Goal: Information Seeking & Learning: Learn about a topic

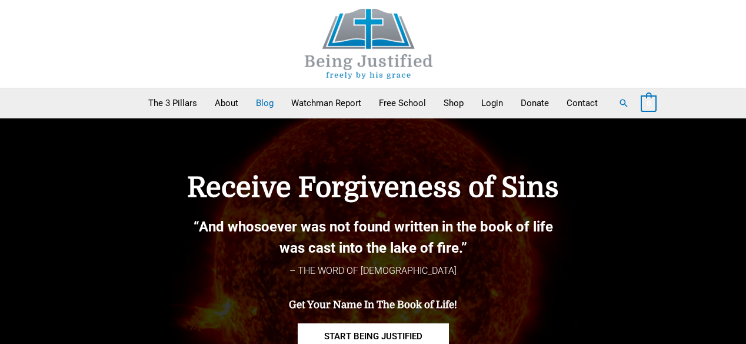
click at [247, 108] on link "Blog" at bounding box center [264, 102] width 35 height 29
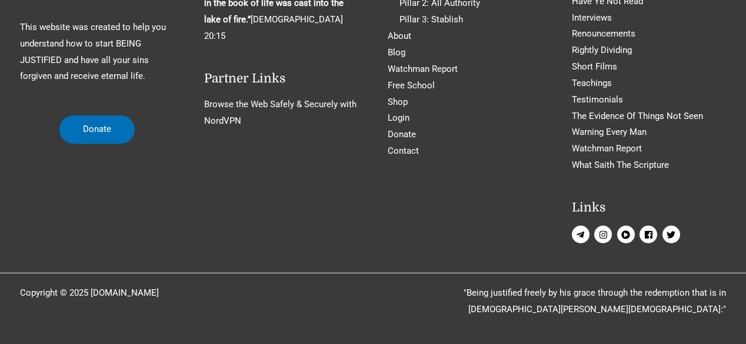
scroll to position [6555, 0]
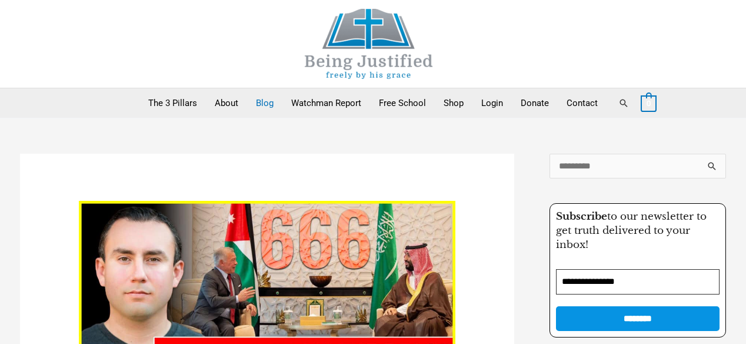
click at [629, 104] on link "Search" at bounding box center [624, 103] width 11 height 11
type input "**********"
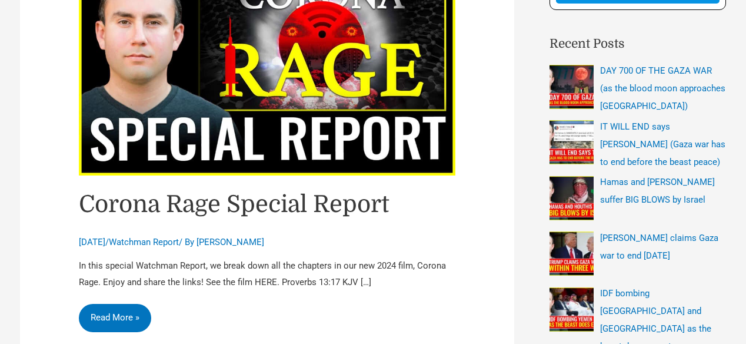
scroll to position [339, 0]
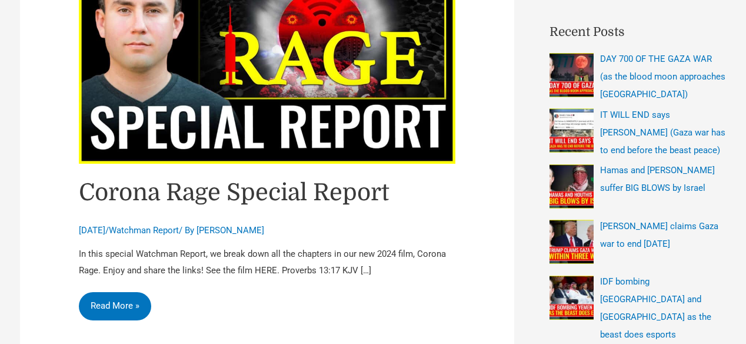
click at [315, 158] on img "Read: Corona Rage Special Report" at bounding box center [267, 57] width 377 height 211
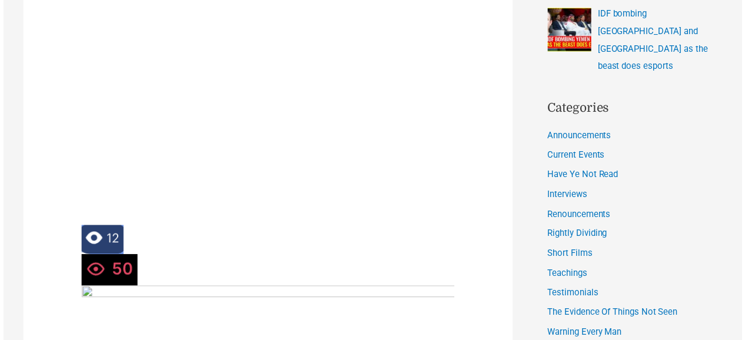
scroll to position [622, 0]
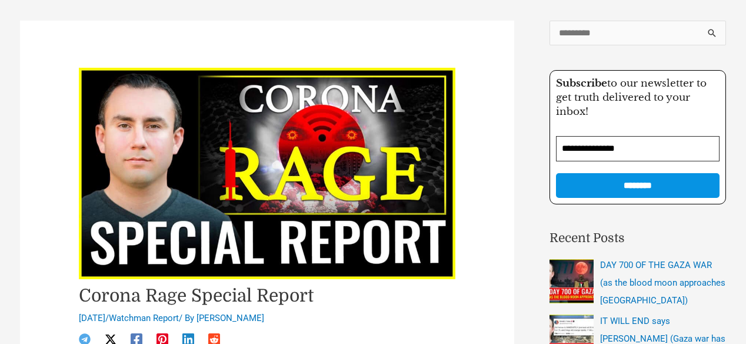
scroll to position [113, 0]
